Goal: Task Accomplishment & Management: Complete application form

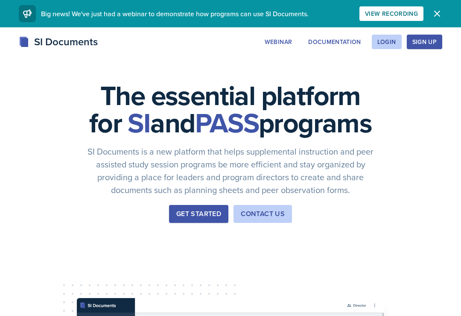
click at [389, 38] on div "Login" at bounding box center [387, 41] width 19 height 7
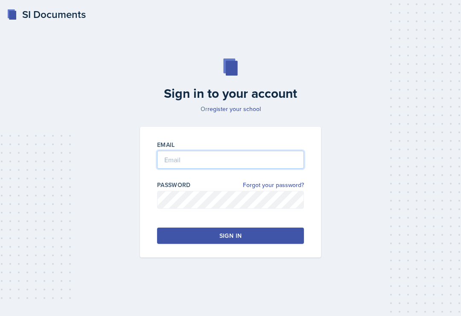
click at [169, 169] on input "email" at bounding box center [230, 160] width 147 height 18
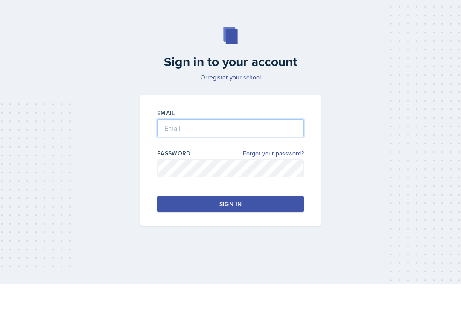
type input "[EMAIL_ADDRESS][DOMAIN_NAME]"
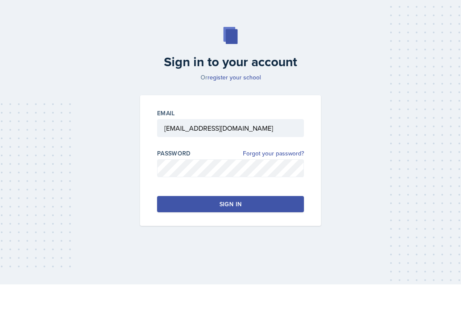
scroll to position [13, 0]
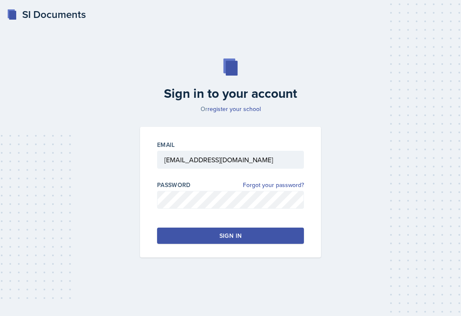
click at [254, 229] on button "Sign in" at bounding box center [230, 236] width 147 height 16
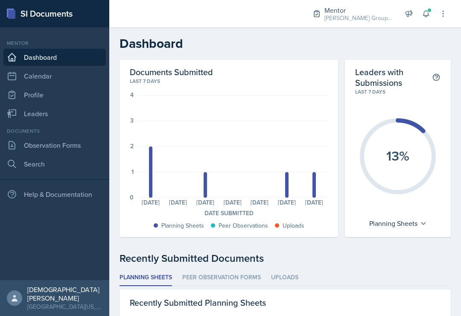
click at [443, 15] on icon at bounding box center [443, 13] width 9 height 9
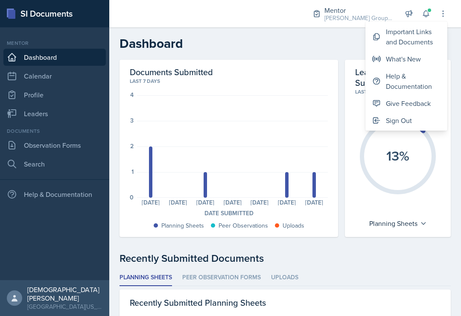
click at [430, 39] on div "Important Links and Documents" at bounding box center [413, 36] width 55 height 21
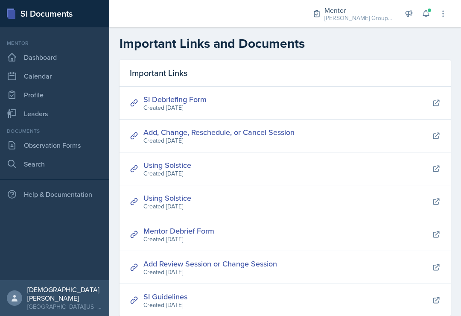
click at [241, 107] on div "SI Debriefing Form Created [DATE]" at bounding box center [286, 103] width 332 height 33
click at [174, 99] on link "SI Debriefing Form" at bounding box center [175, 99] width 63 height 11
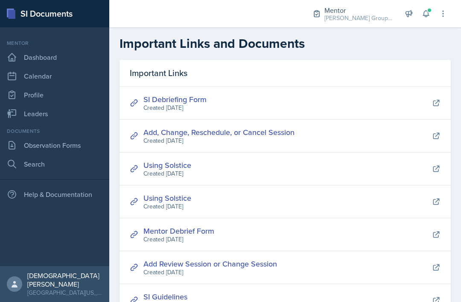
click at [73, 144] on link "Observation Forms" at bounding box center [54, 145] width 103 height 17
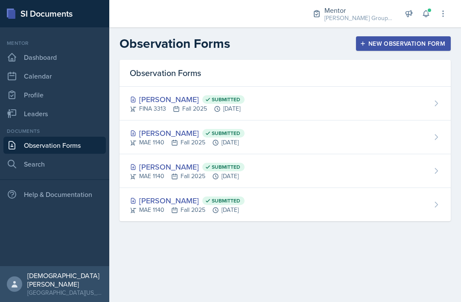
click at [402, 37] on button "New Observation Form" at bounding box center [403, 43] width 95 height 15
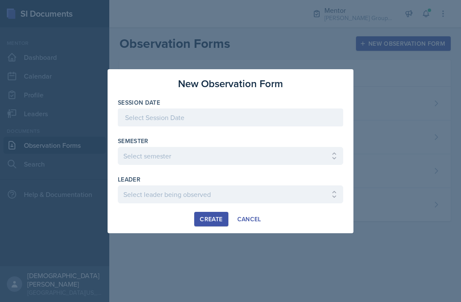
click at [233, 112] on div at bounding box center [231, 118] width 226 height 18
